Goal: Task Accomplishment & Management: Complete application form

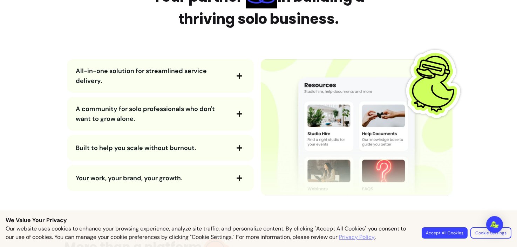
scroll to position [840, 0]
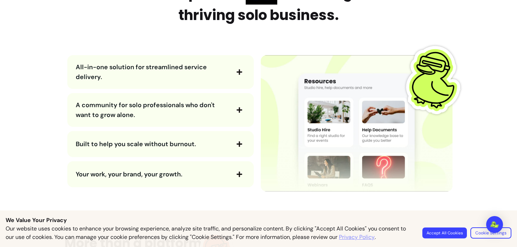
click at [451, 232] on button "Accept All Cookies" at bounding box center [445, 232] width 45 height 11
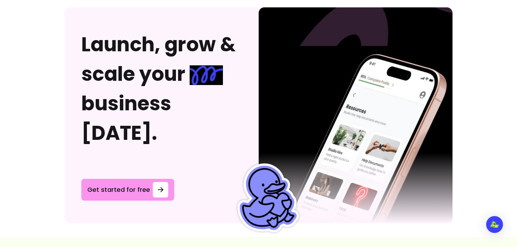
scroll to position [1753, 0]
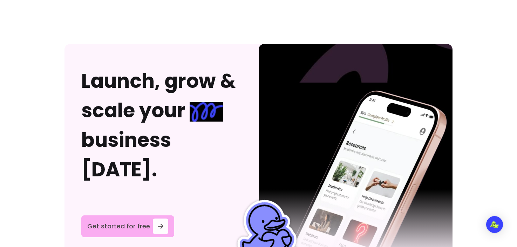
click at [135, 221] on span "Get started for free" at bounding box center [118, 226] width 63 height 10
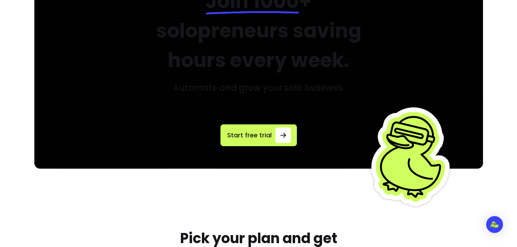
scroll to position [131, 0]
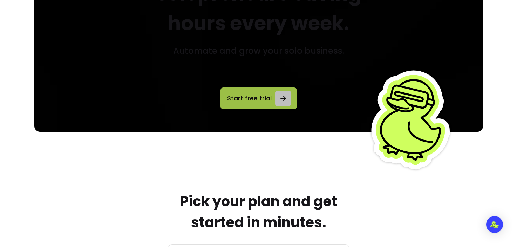
click at [272, 102] on link "Start free trial" at bounding box center [259, 98] width 76 height 22
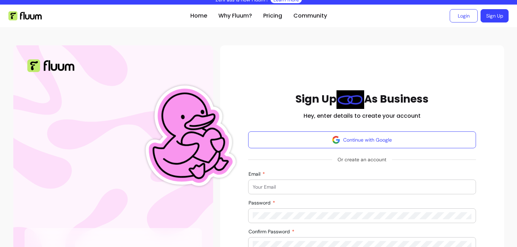
scroll to position [7, 0]
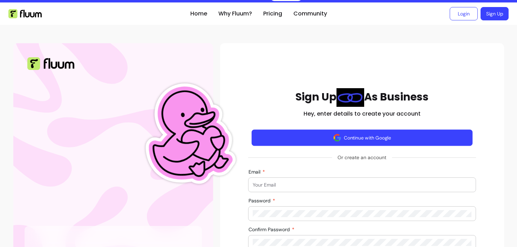
click at [349, 139] on button "Continue with Google" at bounding box center [361, 137] width 221 height 16
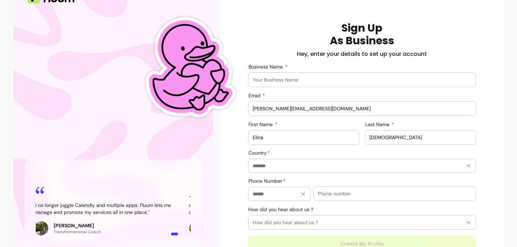
scroll to position [54, 0]
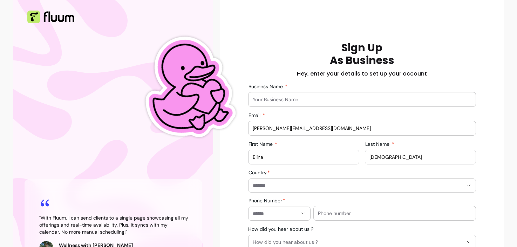
click at [310, 98] on input "Business Name" at bounding box center [362, 99] width 219 height 7
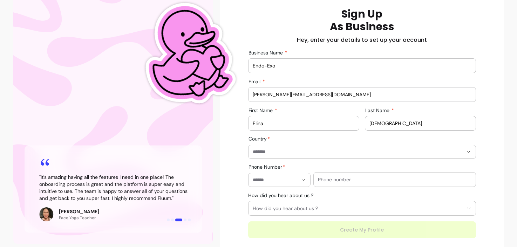
scroll to position [104, 0]
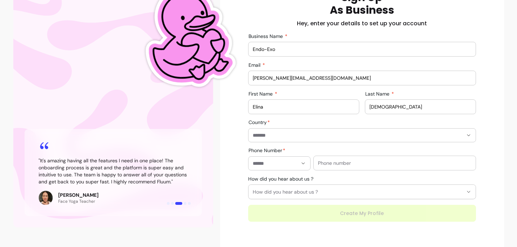
type input "Endo-Exo"
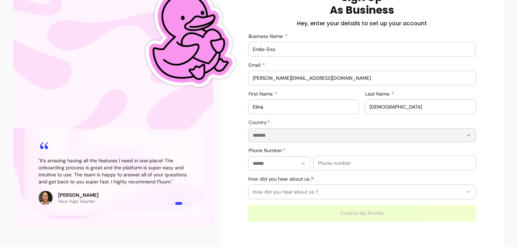
click at [295, 133] on input "Country" at bounding box center [352, 134] width 199 height 7
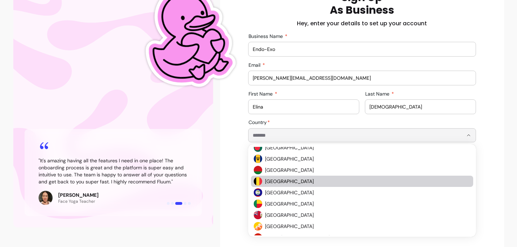
scroll to position [290, 0]
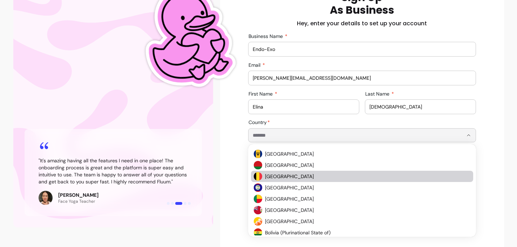
click at [274, 176] on span "Belgium" at bounding box center [364, 176] width 198 height 7
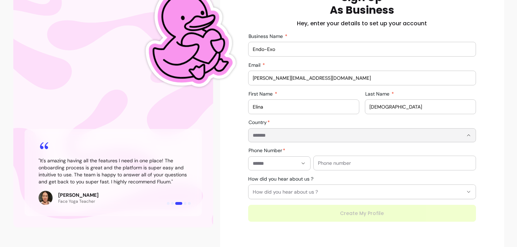
type input "*******"
type input "**********"
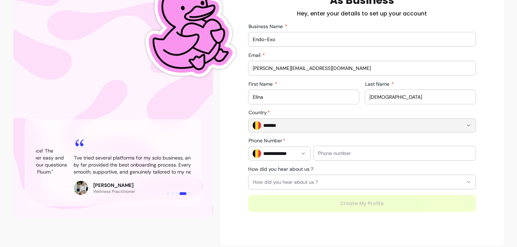
scroll to position [120, 0]
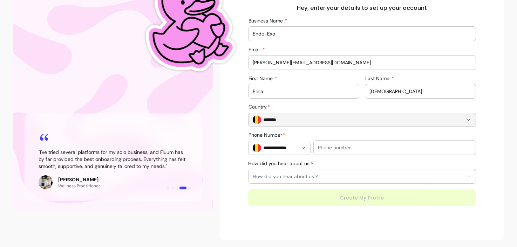
click at [369, 148] on input "text" at bounding box center [395, 147] width 154 height 7
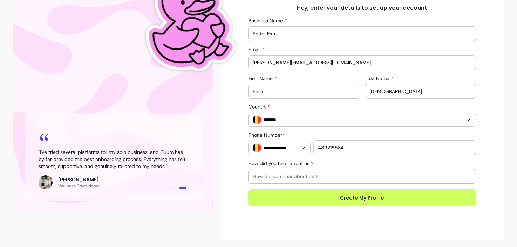
type input "489218534"
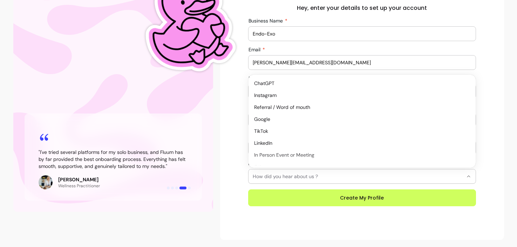
click at [345, 172] on button "How did you hear about us ?" at bounding box center [362, 176] width 227 height 14
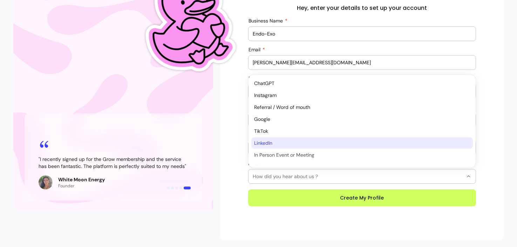
click at [271, 143] on span "LinkedIn" at bounding box center [358, 142] width 209 height 7
select select "********"
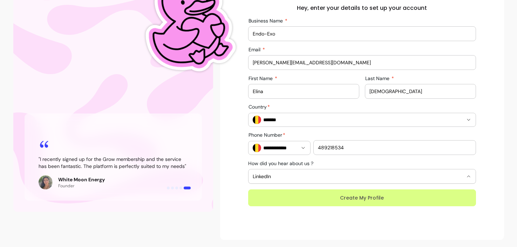
click at [357, 198] on button "Create My Profile" at bounding box center [362, 197] width 228 height 17
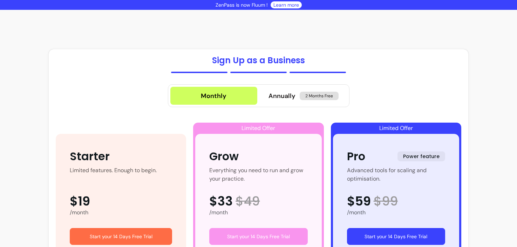
click at [291, 3] on link "Learn more" at bounding box center [286, 4] width 26 height 7
